Goal: Transaction & Acquisition: Purchase product/service

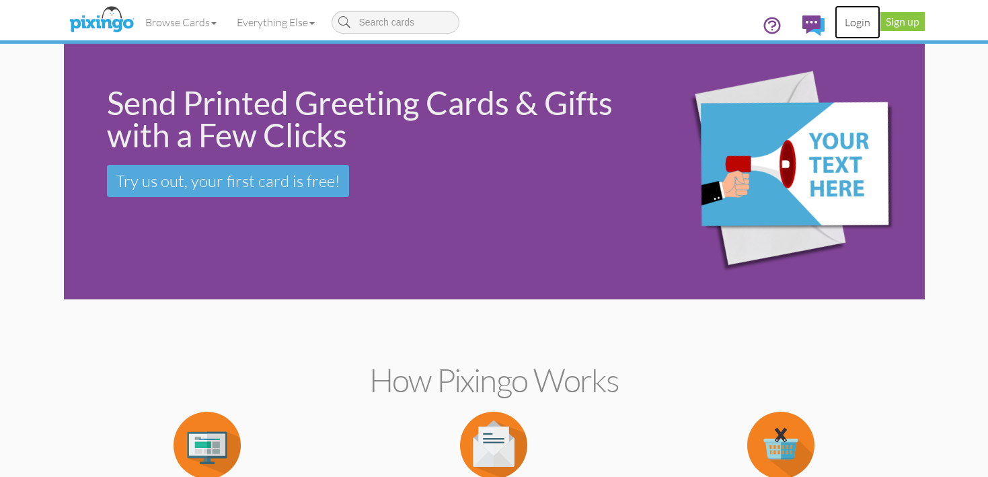
click at [854, 27] on link "Login" at bounding box center [858, 22] width 46 height 34
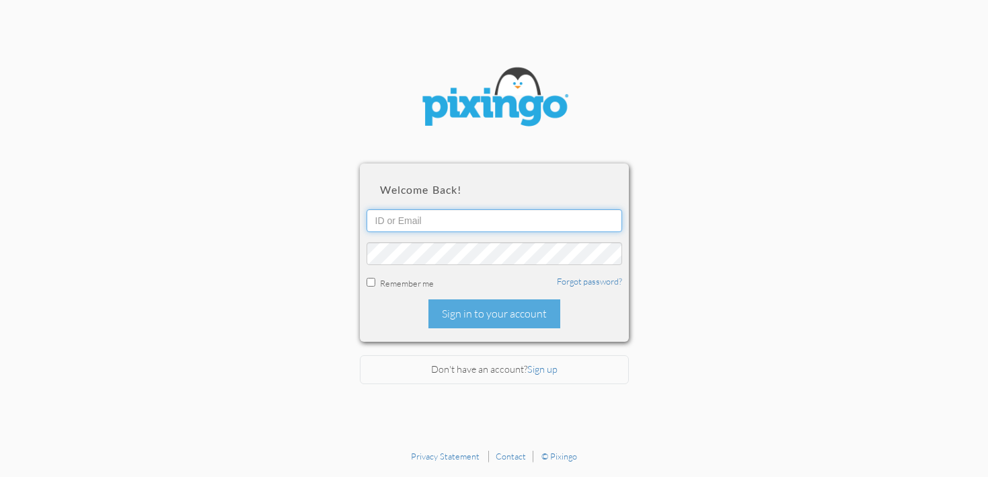
type input "[PERSON_NAME][EMAIL_ADDRESS][DOMAIN_NAME]"
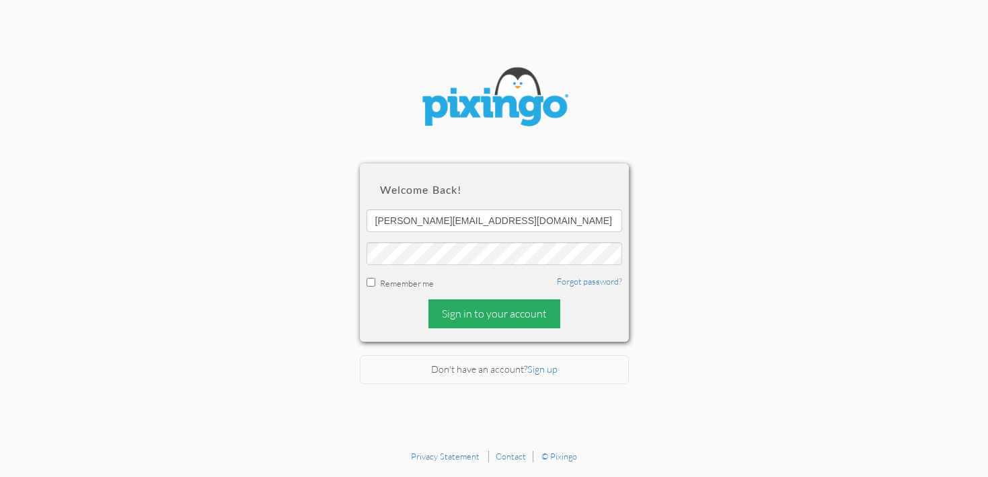
click at [482, 313] on div "Sign in to your account" at bounding box center [494, 313] width 132 height 29
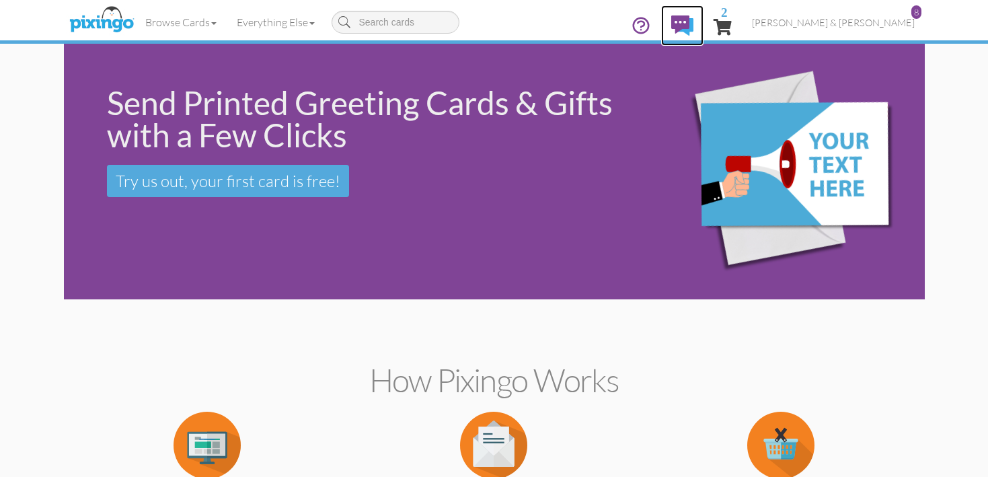
click at [693, 25] on img at bounding box center [682, 25] width 22 height 20
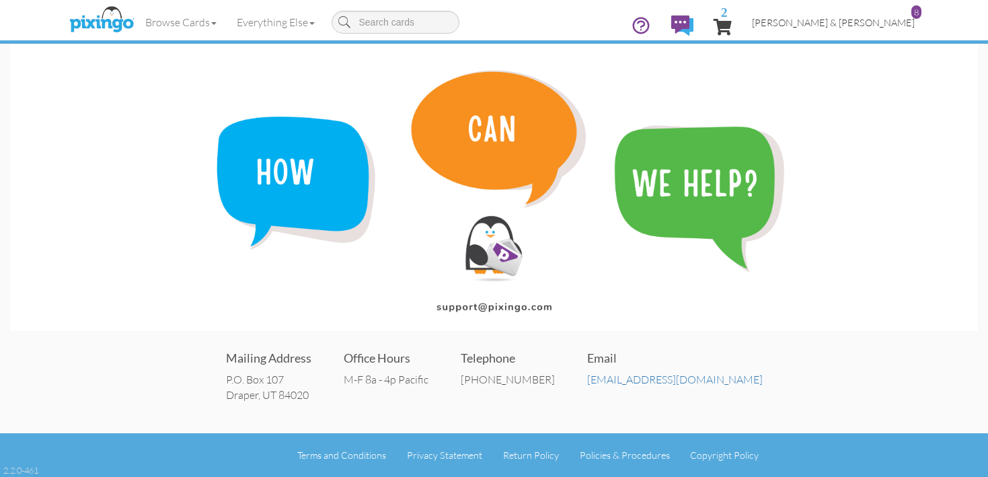
click at [839, 22] on span "[PERSON_NAME] & [PERSON_NAME]" at bounding box center [833, 22] width 163 height 11
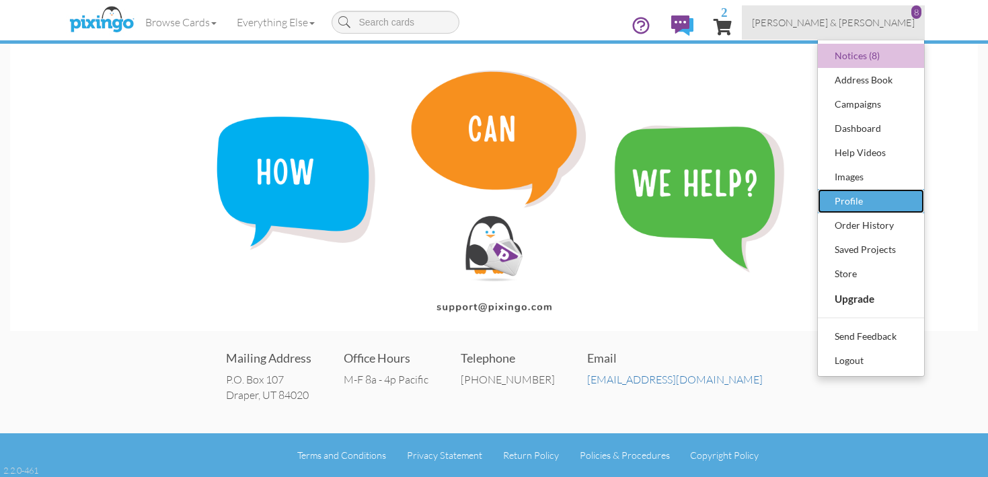
click at [880, 203] on div "Profile" at bounding box center [870, 201] width 79 height 20
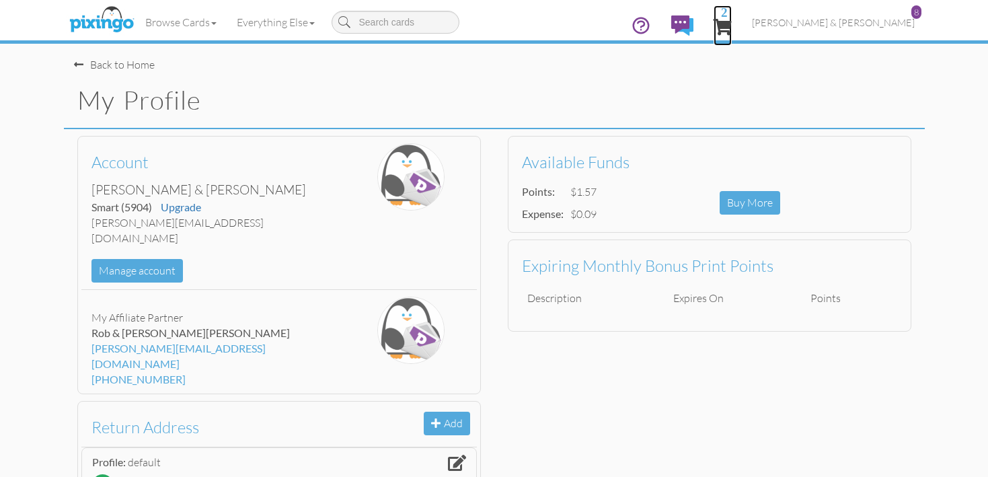
click at [732, 28] on span "2" at bounding box center [723, 27] width 18 height 16
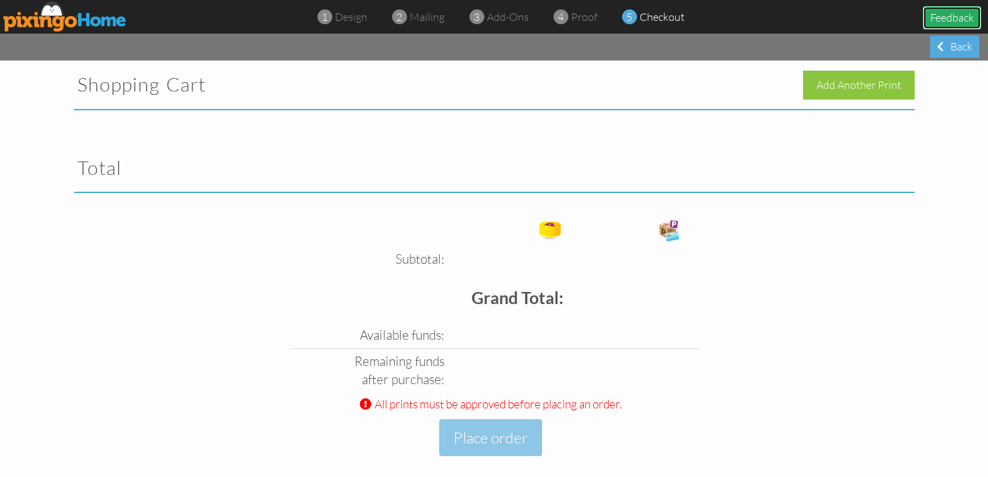
click at [949, 15] on button "Feedback" at bounding box center [952, 18] width 59 height 24
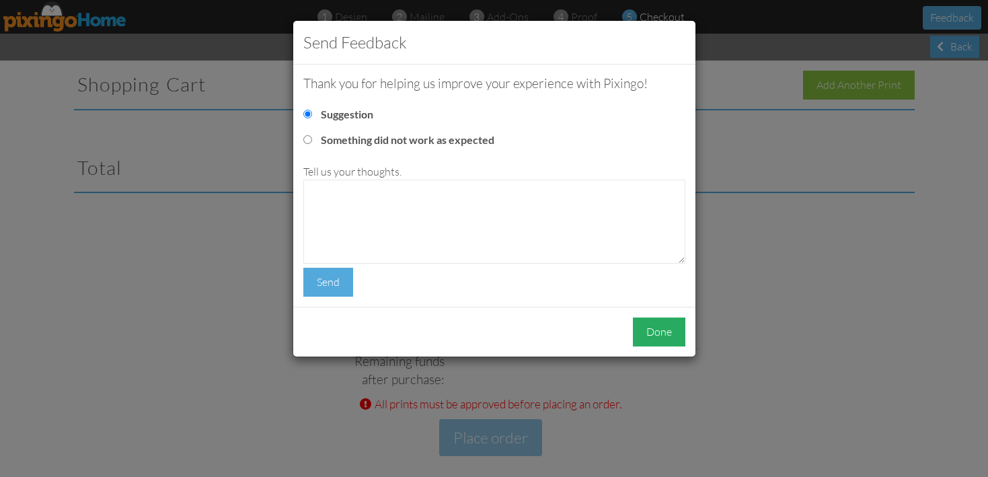
click at [660, 332] on div "Done" at bounding box center [659, 331] width 52 height 29
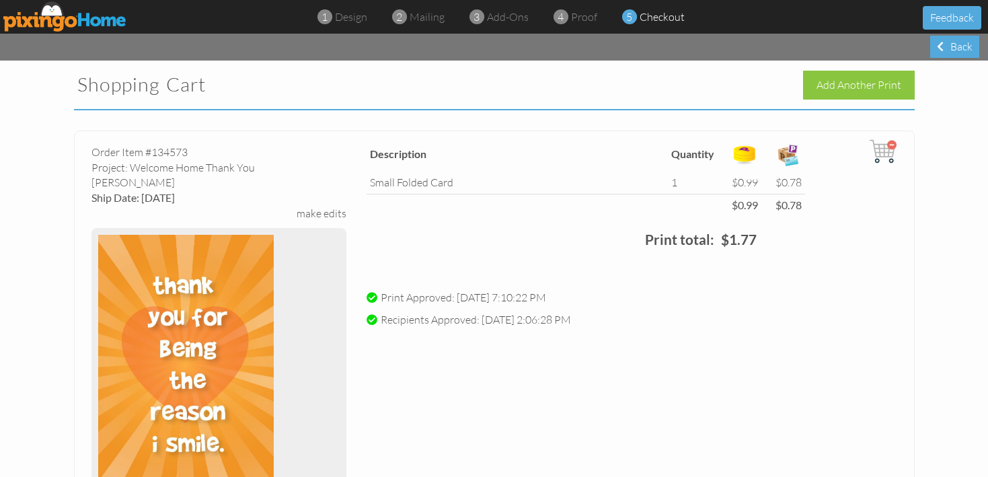
click at [57, 22] on img at bounding box center [65, 16] width 124 height 30
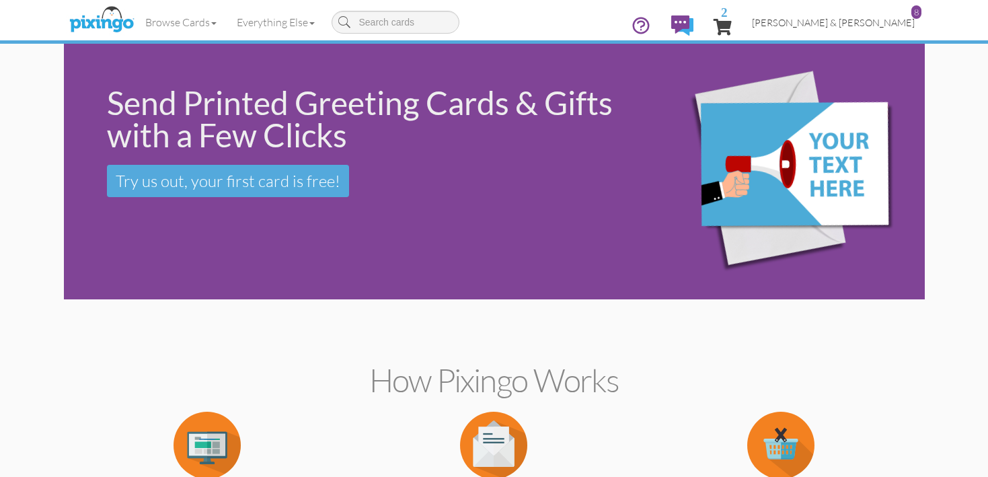
click at [859, 24] on span "[PERSON_NAME] & [PERSON_NAME]" at bounding box center [833, 22] width 163 height 11
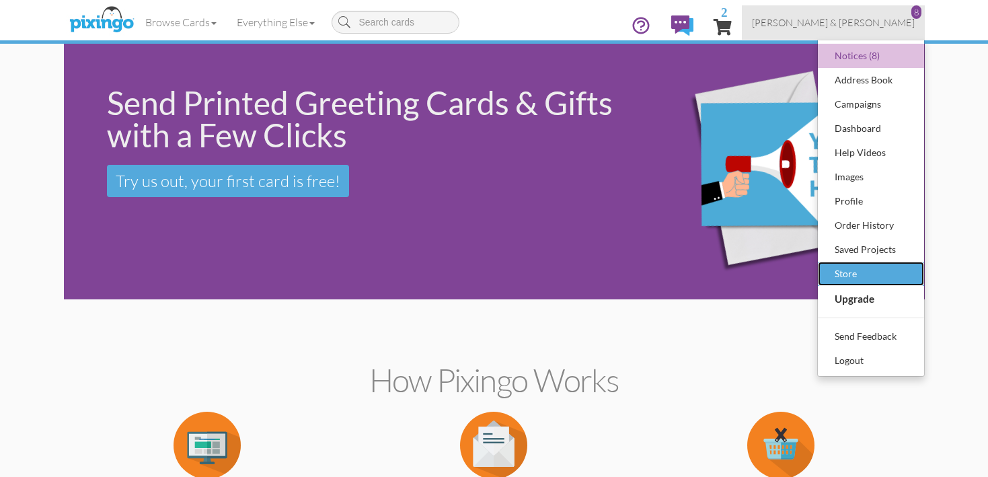
click at [875, 266] on div "Store" at bounding box center [870, 274] width 79 height 20
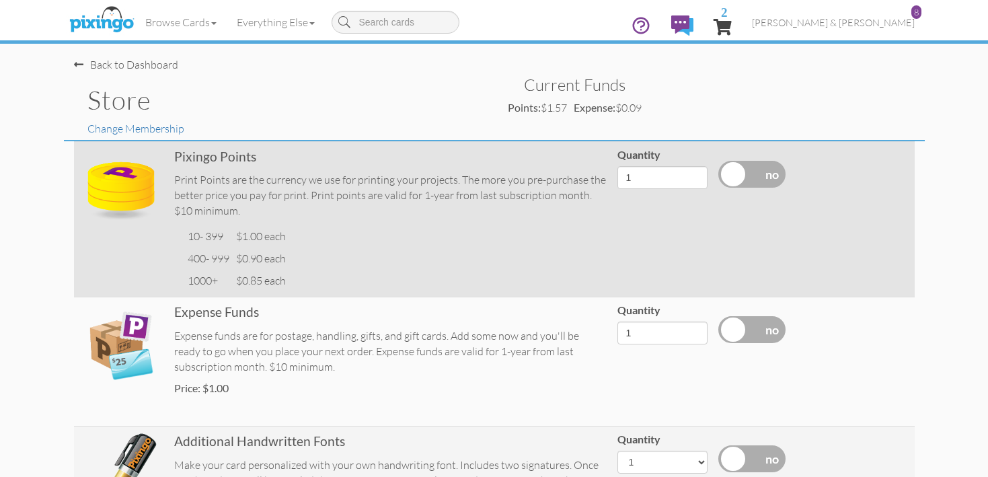
click at [748, 169] on label at bounding box center [751, 174] width 67 height 27
click at [0, 0] on input "checkbox" at bounding box center [0, 0] width 0 height 0
type input "10"
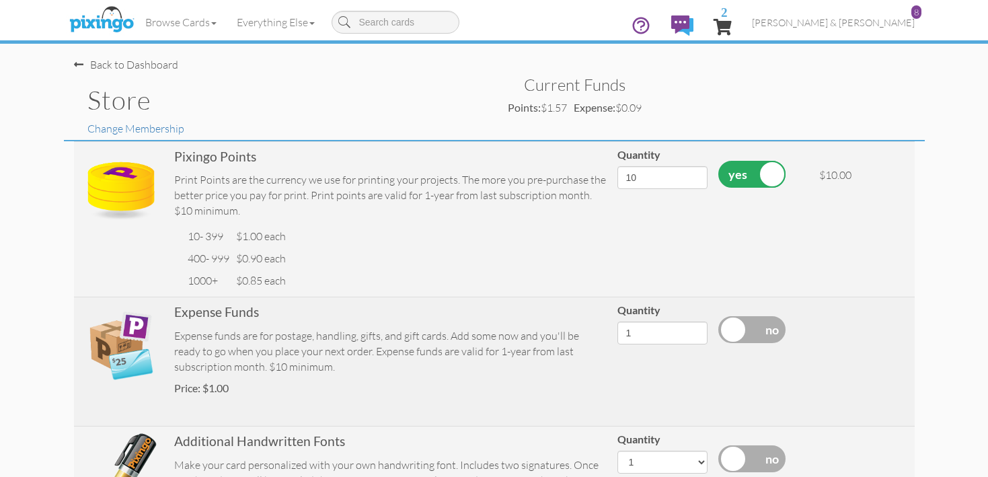
click at [751, 328] on label at bounding box center [751, 329] width 67 height 27
click at [0, 0] on input "checkbox" at bounding box center [0, 0] width 0 height 0
type input "10"
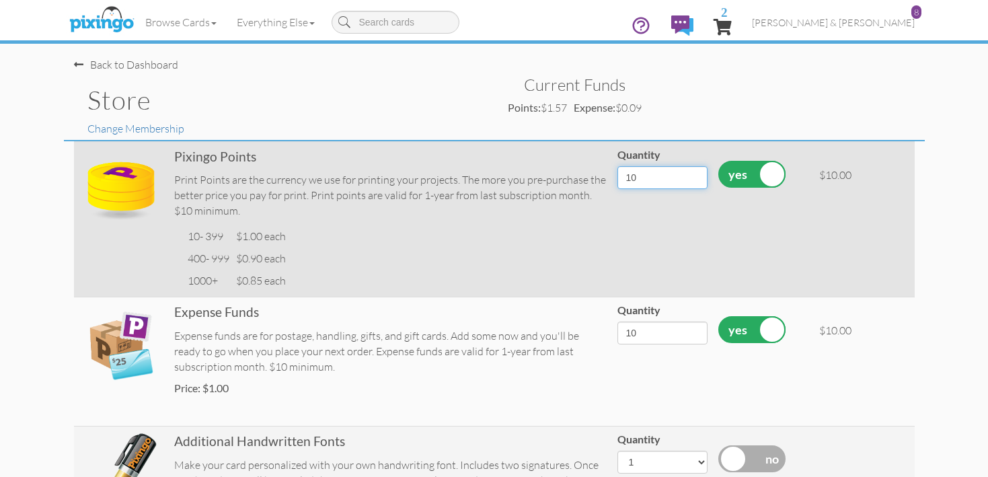
click at [653, 178] on input "10" at bounding box center [662, 177] width 90 height 23
click at [693, 174] on input "28" at bounding box center [662, 177] width 90 height 23
click at [693, 180] on input "27" at bounding box center [662, 177] width 90 height 23
click at [693, 182] on input "26" at bounding box center [662, 177] width 90 height 23
type input "25"
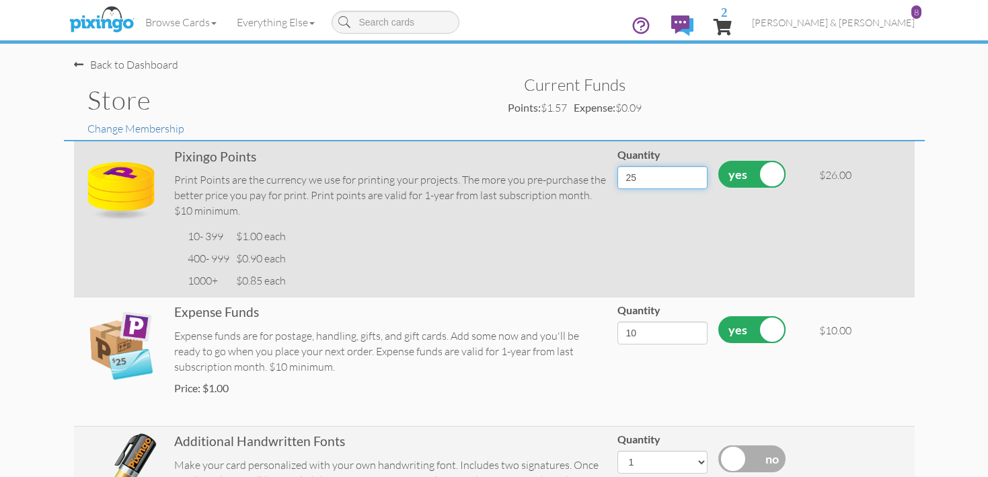
click at [693, 182] on input "25" at bounding box center [662, 177] width 90 height 23
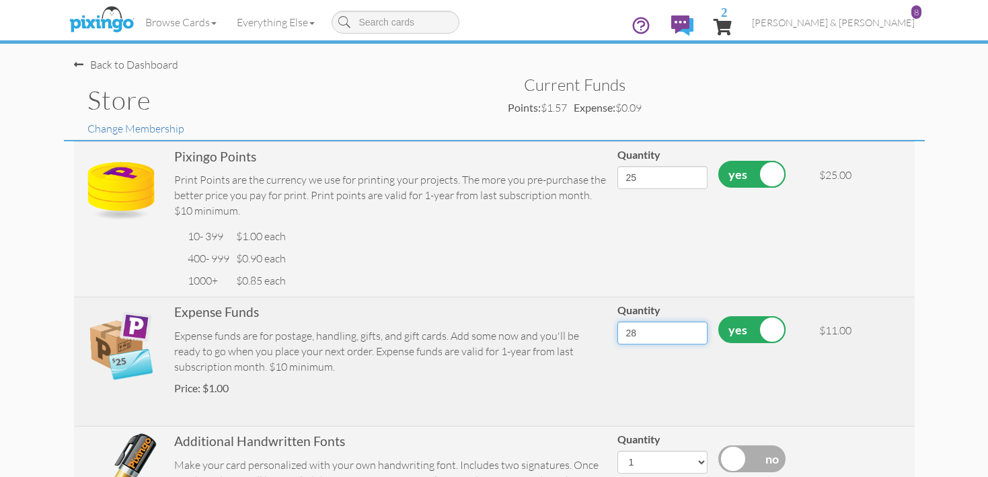
click at [694, 331] on input "28" at bounding box center [662, 333] width 90 height 23
click at [694, 336] on input "27" at bounding box center [662, 333] width 90 height 23
click at [694, 336] on input "26" at bounding box center [662, 333] width 90 height 23
type input "25"
click at [694, 336] on input "25" at bounding box center [662, 333] width 90 height 23
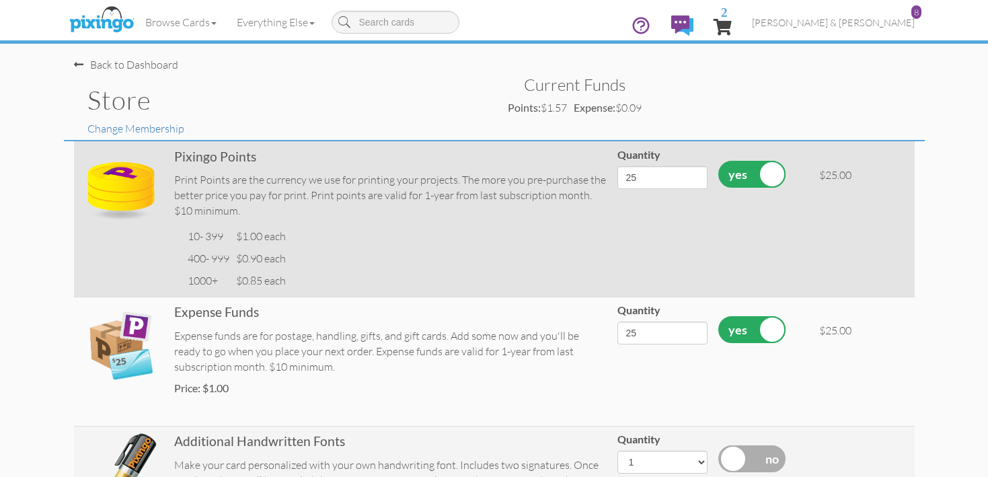
click at [854, 275] on td "$25.00" at bounding box center [864, 218] width 101 height 155
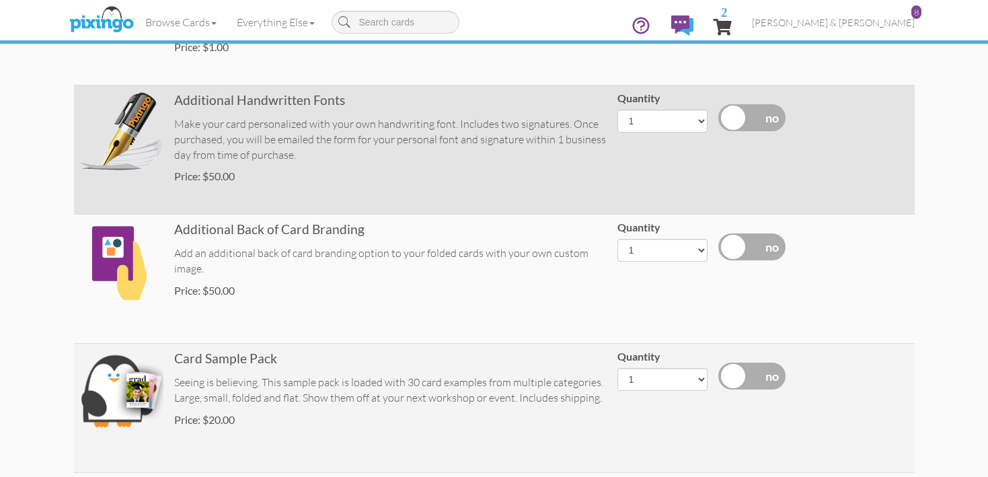
scroll to position [496, 0]
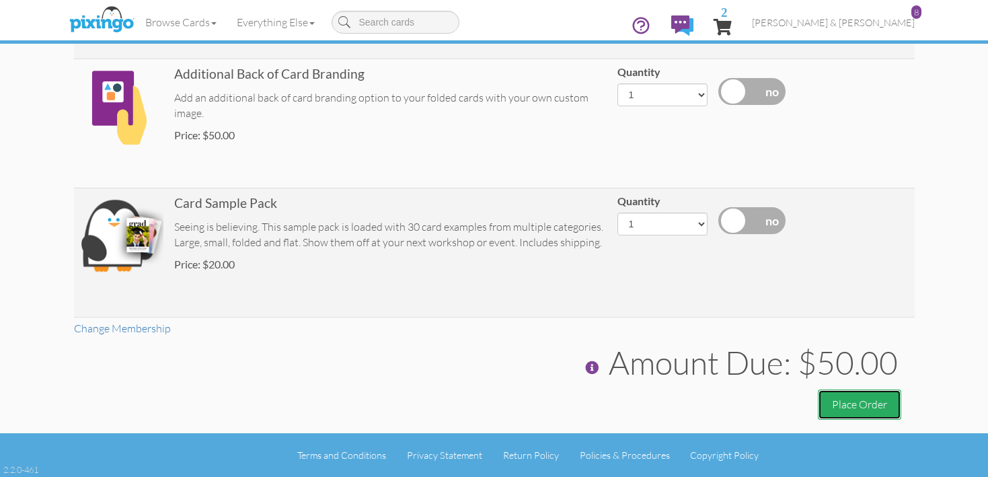
click at [860, 400] on button "Place Order" at bounding box center [859, 404] width 83 height 30
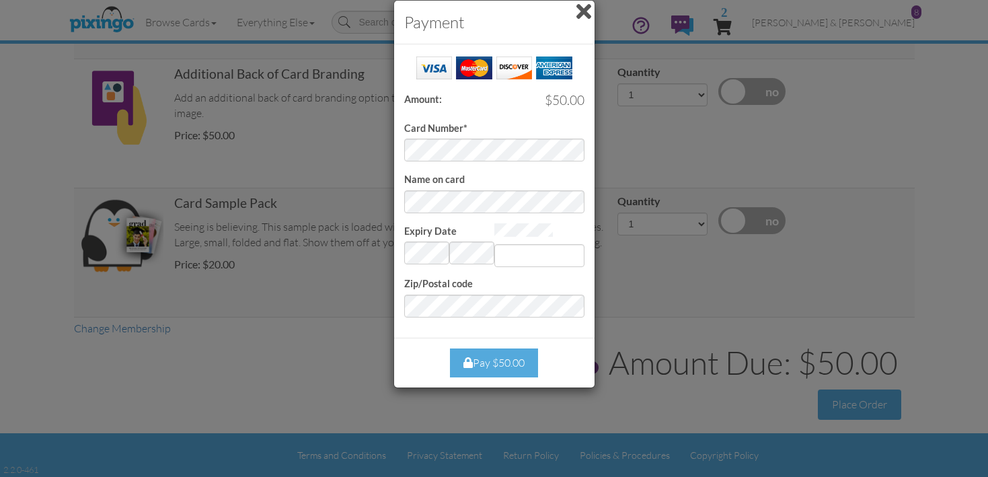
click at [555, 157] on div at bounding box center [567, 149] width 31 height 19
click at [520, 257] on input "Expiry Date" at bounding box center [539, 255] width 90 height 23
type input "342"
click at [417, 344] on div "Close Pay $50.00" at bounding box center [494, 363] width 200 height 50
click at [488, 354] on div "Pay $50.00" at bounding box center [494, 362] width 88 height 29
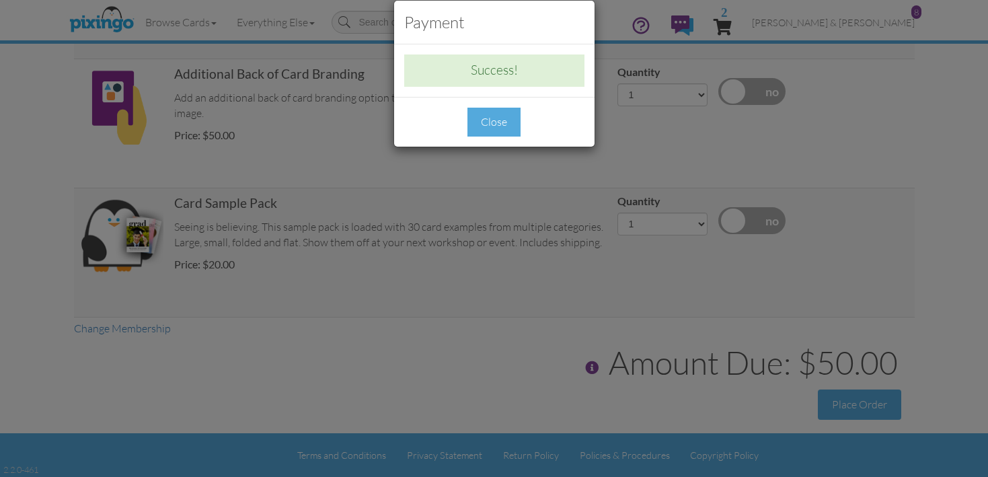
click at [510, 124] on div "Close" at bounding box center [493, 122] width 53 height 29
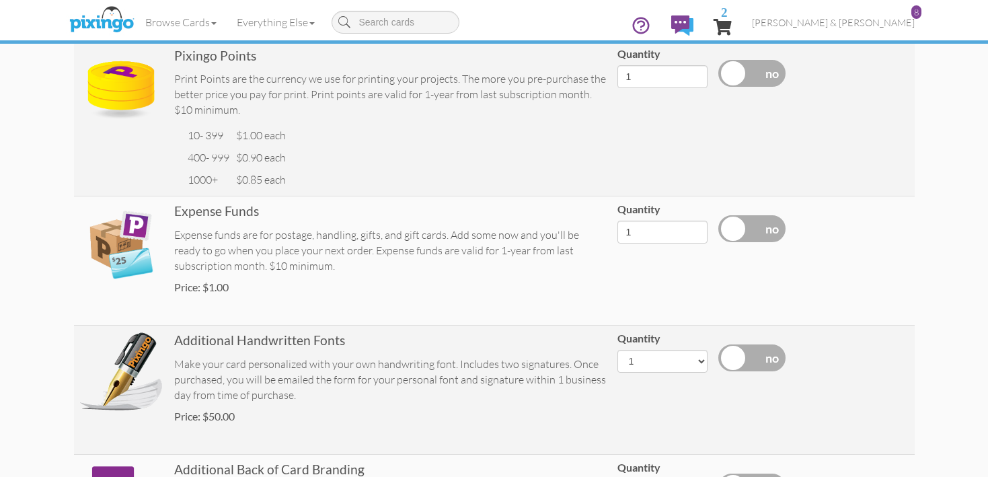
scroll to position [0, 0]
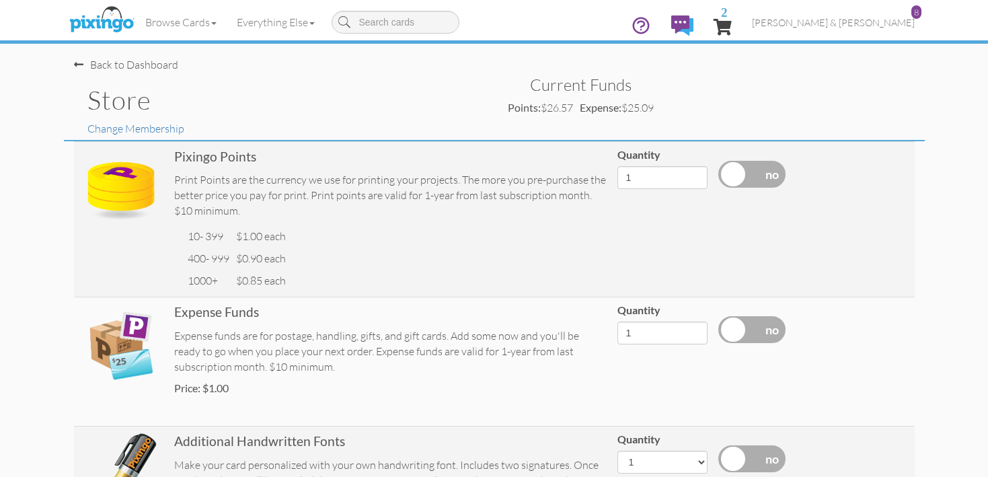
click at [129, 65] on div "Back to Dashboard" at bounding box center [126, 64] width 104 height 15
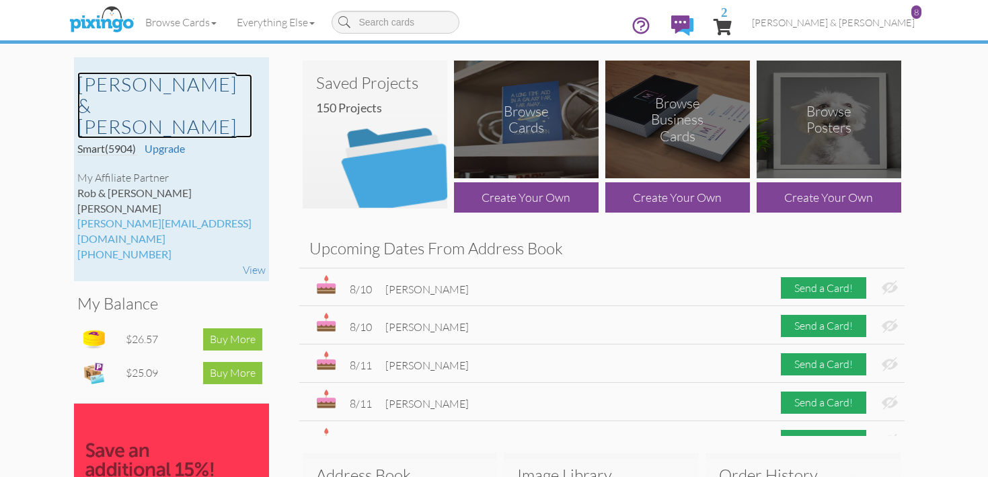
click at [136, 93] on h2 "[PERSON_NAME] & [PERSON_NAME]" at bounding box center [164, 106] width 175 height 64
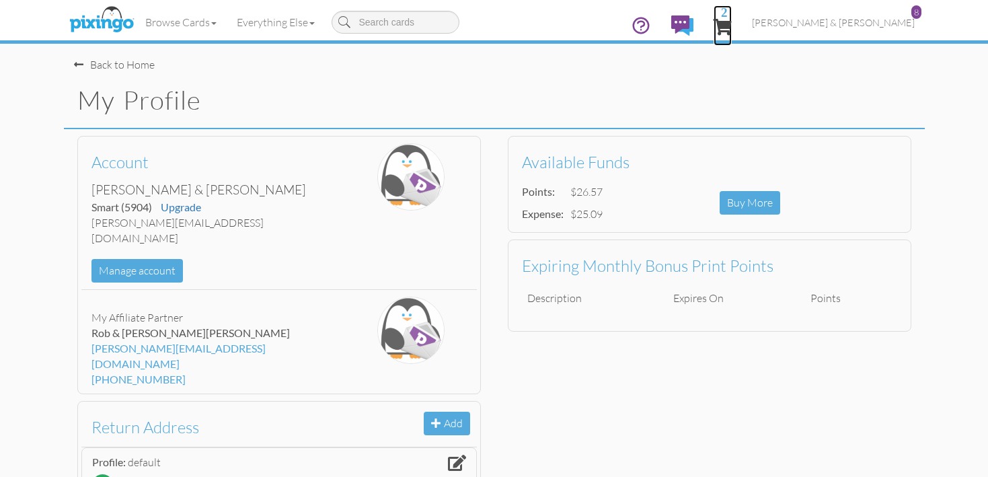
click at [732, 20] on span "2" at bounding box center [723, 27] width 18 height 16
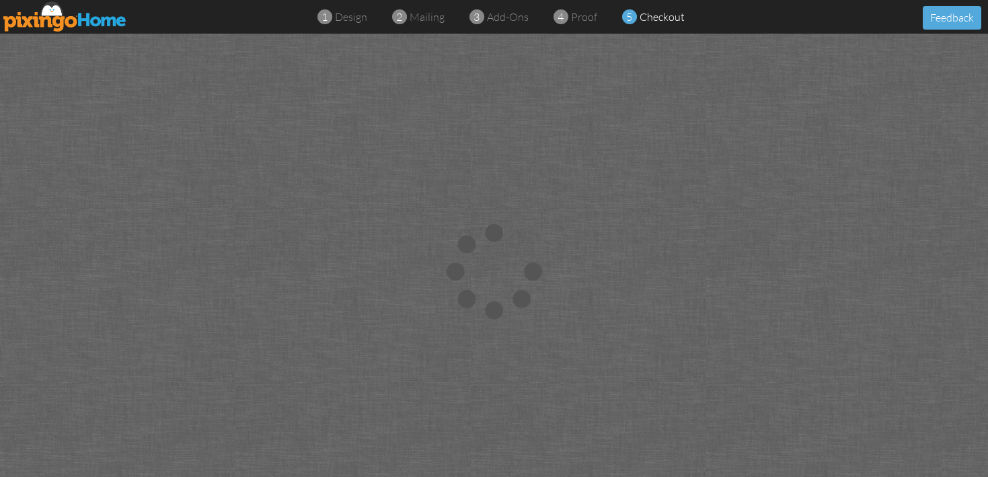
click at [800, 20] on div "1 design 2 mailing 3 add-ons 4 proof 5 checkout Feedback" at bounding box center [494, 17] width 988 height 34
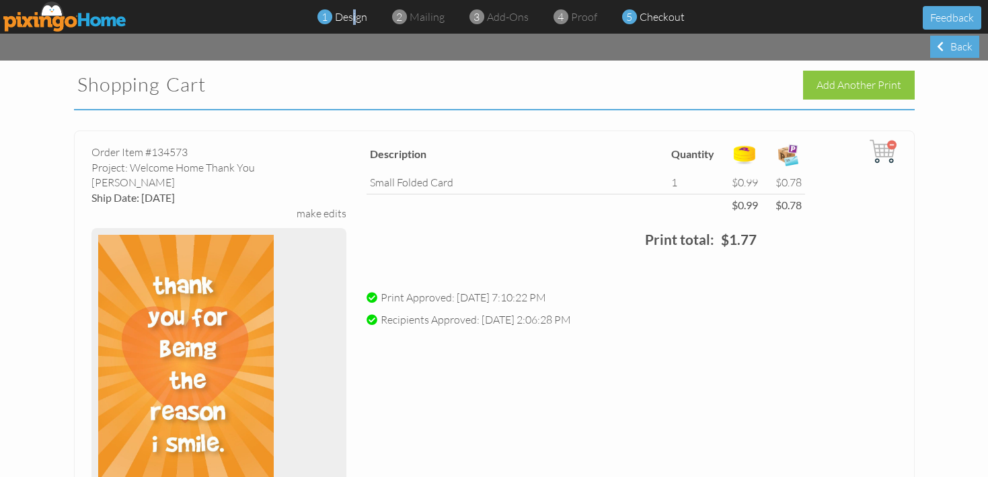
click at [354, 19] on span "design" at bounding box center [351, 16] width 32 height 13
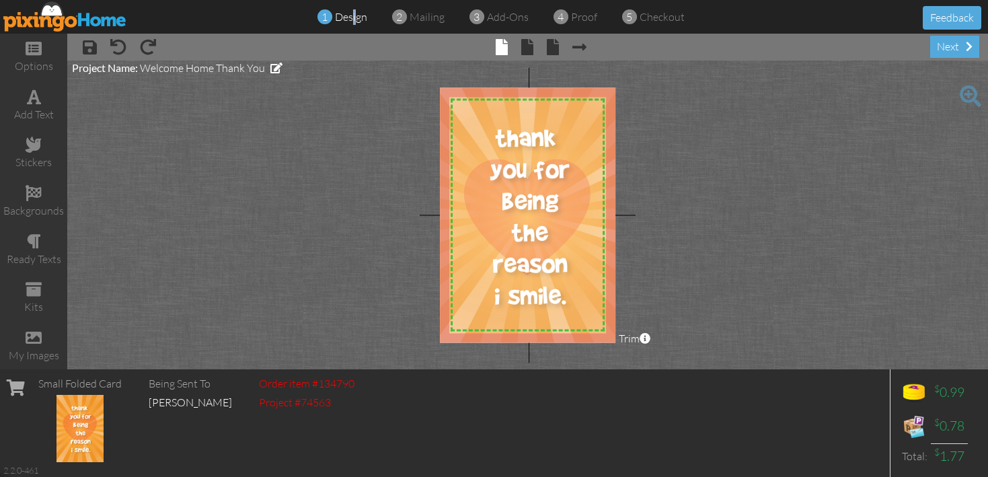
click at [51, 17] on img at bounding box center [65, 16] width 124 height 30
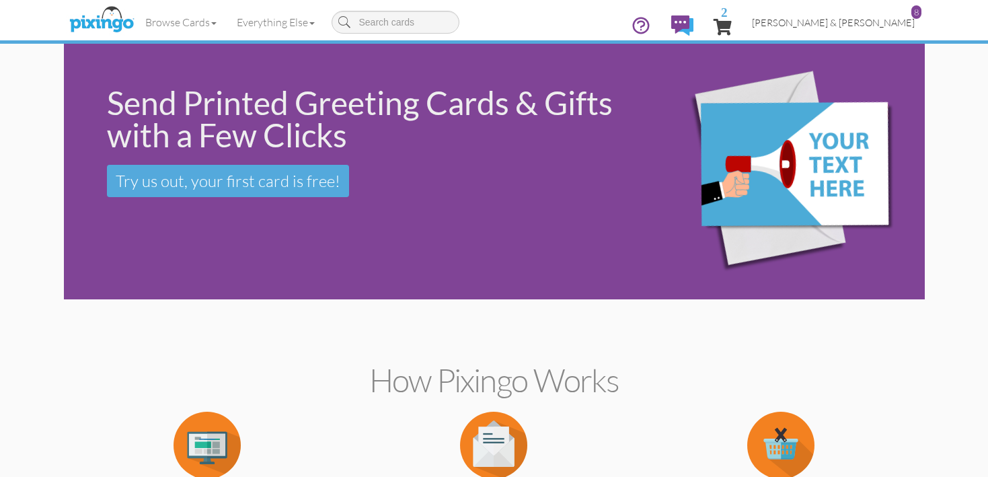
click at [872, 20] on span "[PERSON_NAME] & [PERSON_NAME]" at bounding box center [833, 22] width 163 height 11
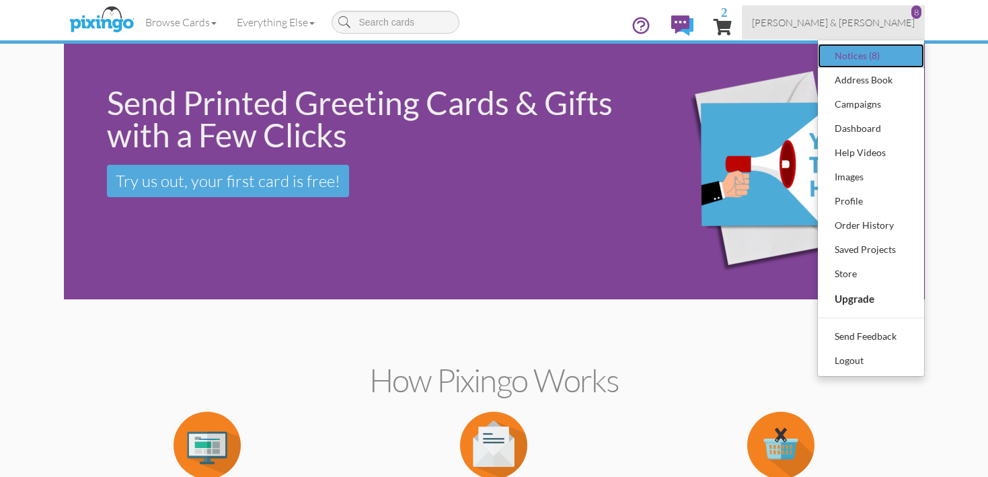
click at [862, 54] on div "Notices (8)" at bounding box center [870, 56] width 79 height 20
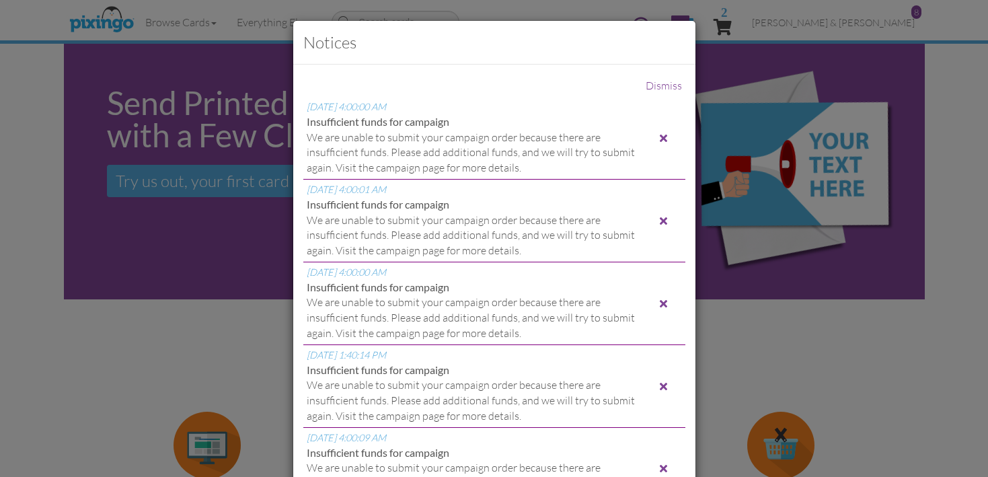
click at [665, 137] on div at bounding box center [663, 138] width 7 height 11
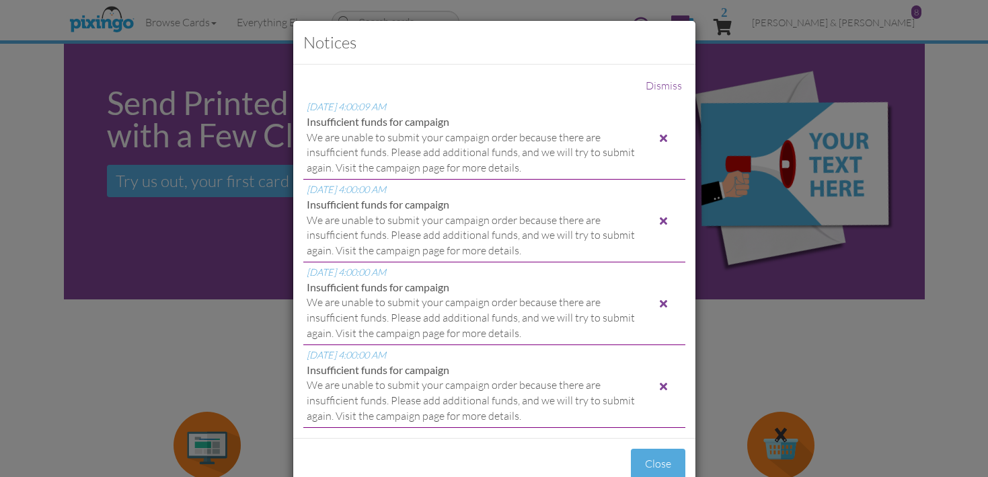
click at [665, 137] on div at bounding box center [663, 138] width 7 height 11
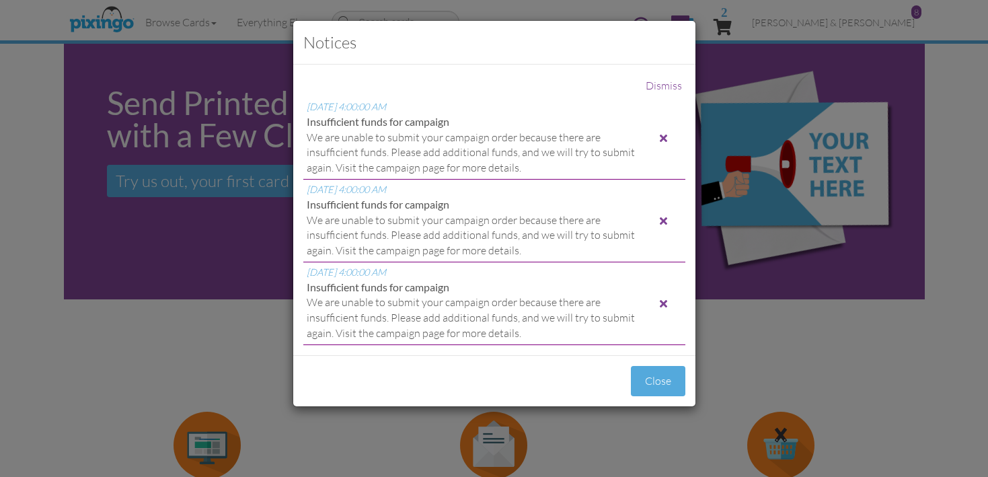
click at [665, 137] on div at bounding box center [663, 138] width 7 height 11
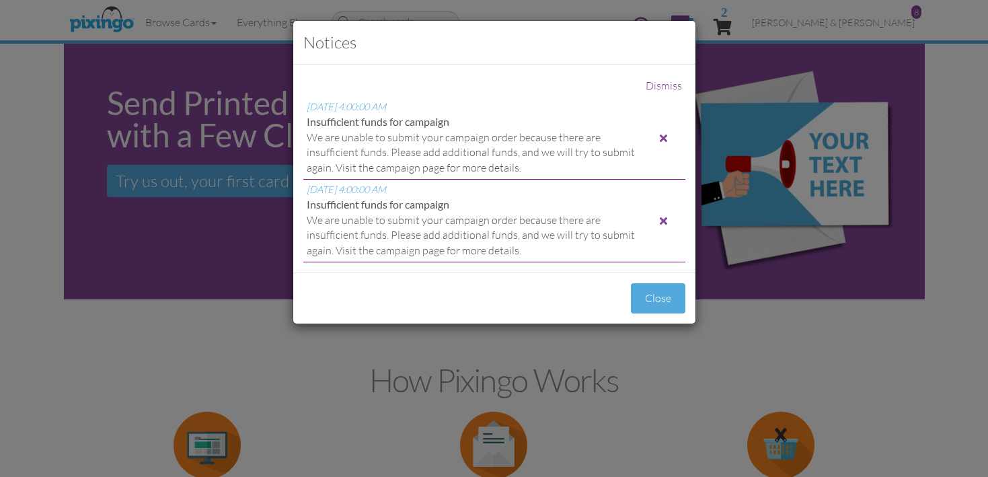
click at [665, 137] on div at bounding box center [663, 138] width 7 height 11
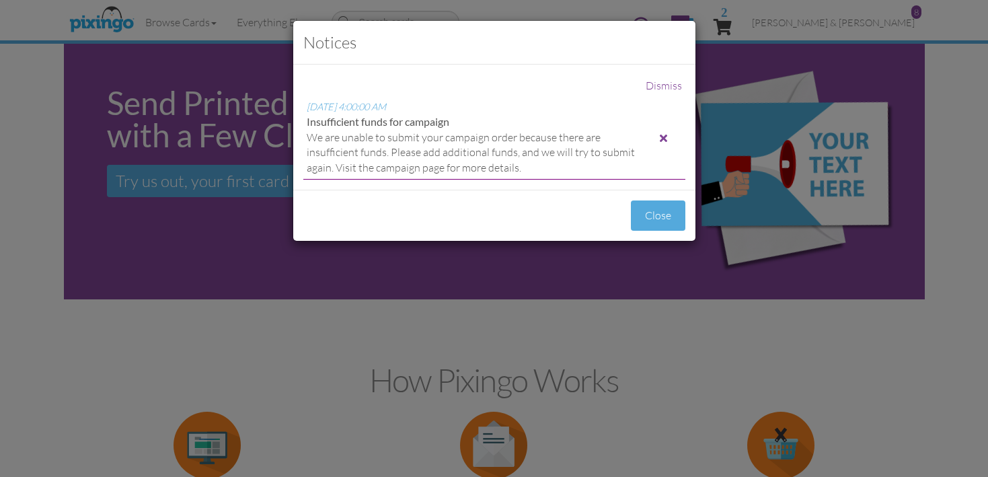
click at [665, 137] on div at bounding box center [663, 138] width 7 height 11
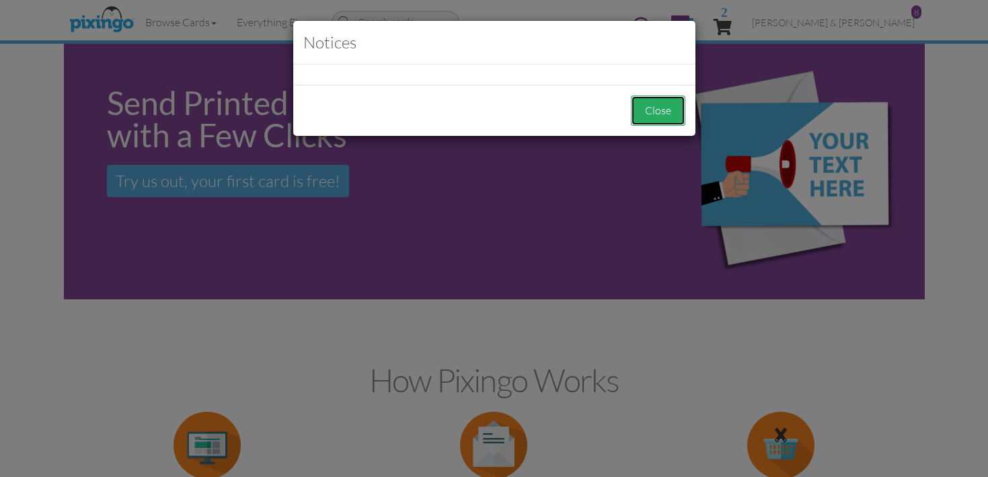
click at [665, 117] on button "Close" at bounding box center [658, 111] width 54 height 30
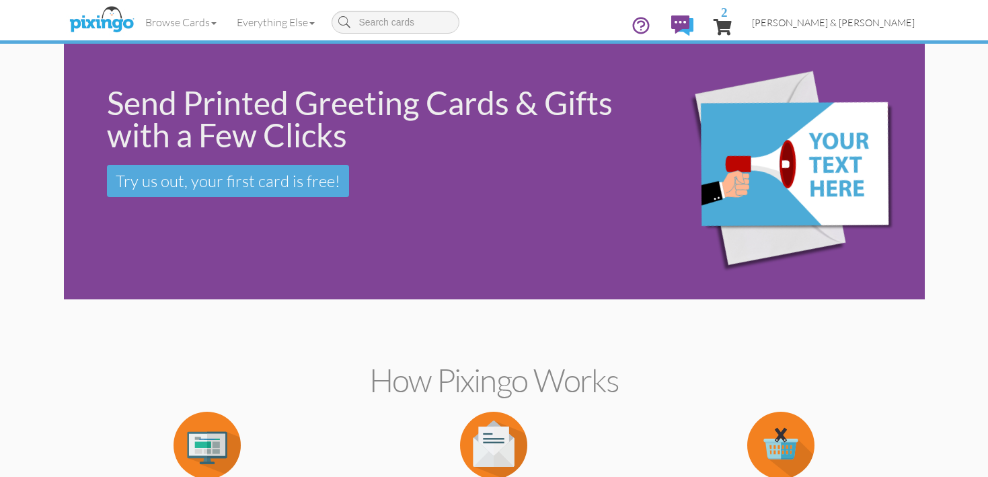
click at [897, 22] on span "[PERSON_NAME] & [PERSON_NAME]" at bounding box center [833, 22] width 163 height 11
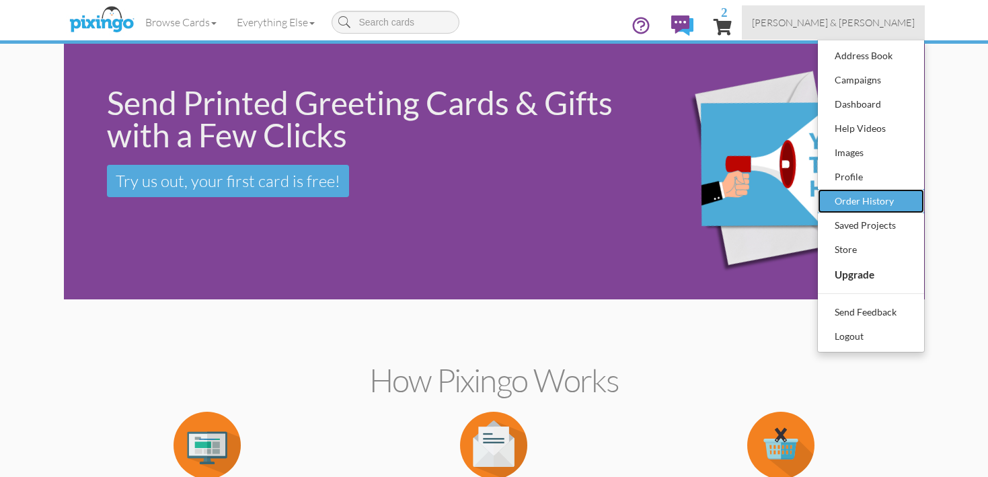
click at [893, 197] on div "Order History" at bounding box center [870, 201] width 79 height 20
